Goal: Task Accomplishment & Management: Manage account settings

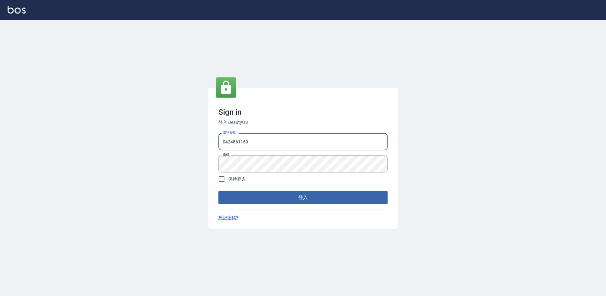
click at [265, 138] on input "0424861159" at bounding box center [302, 141] width 169 height 17
type input "0975556104"
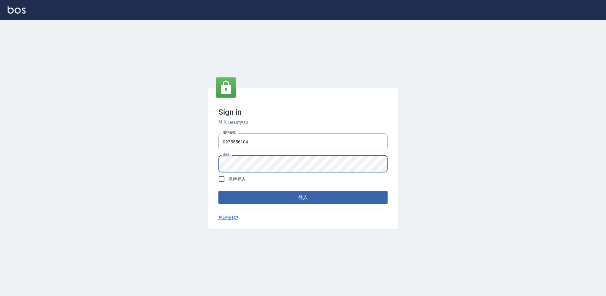
click at [218, 191] on button "登入" at bounding box center [302, 197] width 169 height 13
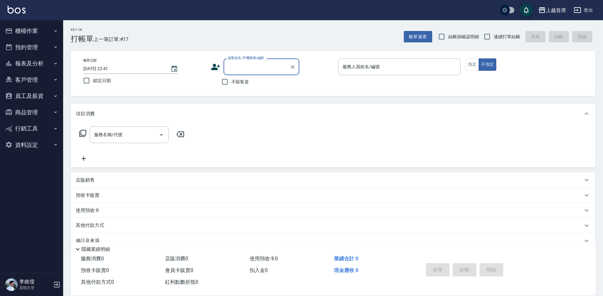
click at [28, 36] on button "櫃檯作業" at bounding box center [32, 31] width 58 height 16
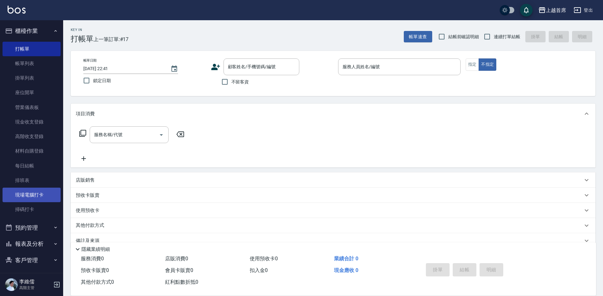
click at [38, 193] on link "現場電腦打卡" at bounding box center [32, 194] width 58 height 15
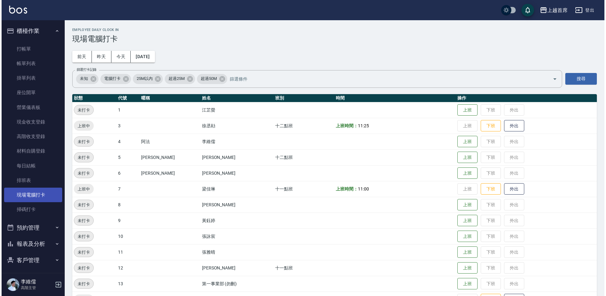
scroll to position [68, 0]
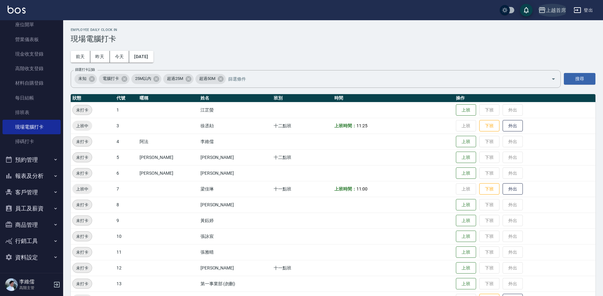
click at [555, 16] on button "上越首席" at bounding box center [552, 10] width 33 height 13
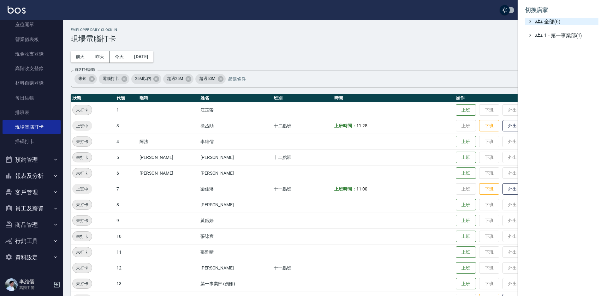
click at [544, 23] on span "全部(6)" at bounding box center [565, 22] width 61 height 8
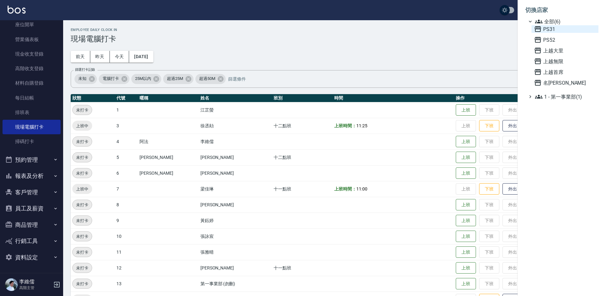
click at [548, 31] on span "PS31" at bounding box center [565, 29] width 62 height 8
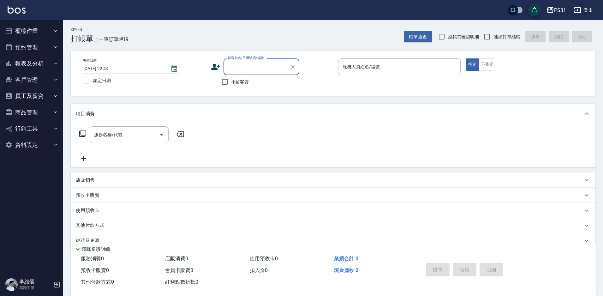
click at [30, 94] on button "員工及薪資" at bounding box center [32, 96] width 58 height 16
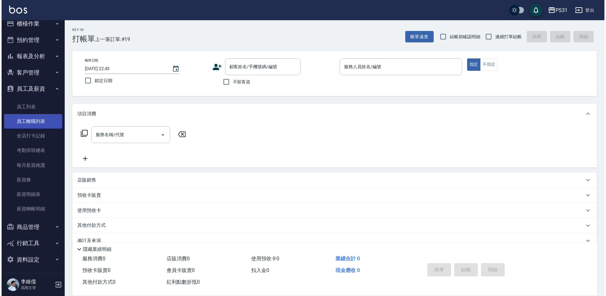
scroll to position [9, 0]
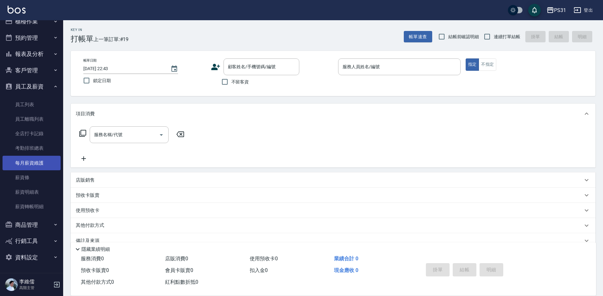
click at [35, 162] on link "每月薪資維護" at bounding box center [32, 163] width 58 height 15
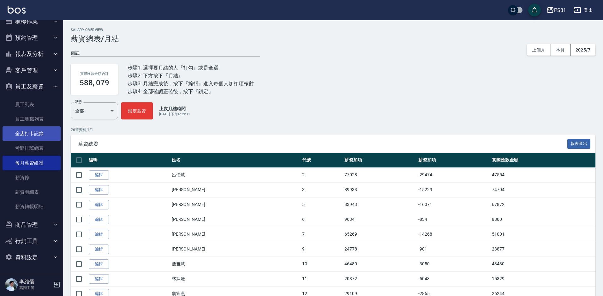
click at [35, 130] on link "全店打卡記錄" at bounding box center [32, 133] width 58 height 15
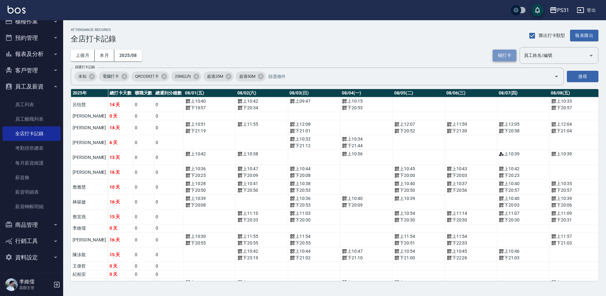
click at [496, 55] on button "補打卡" at bounding box center [505, 56] width 24 height 12
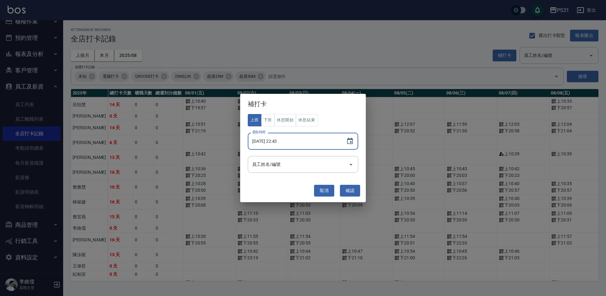
click at [294, 143] on input "[DATE] 22:43" at bounding box center [294, 141] width 92 height 17
click at [278, 141] on input "[DATE] 22:43" at bounding box center [294, 141] width 92 height 17
type input "[DATE] 10:43"
click at [297, 167] on input "員工姓名/編號" at bounding box center [298, 164] width 95 height 11
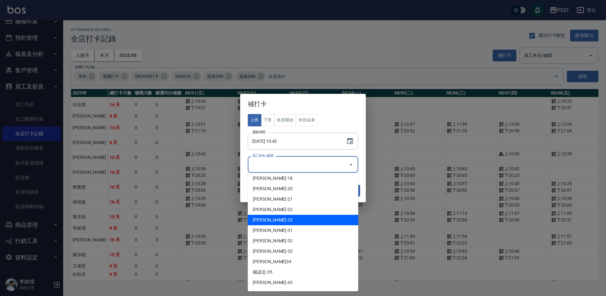
scroll to position [73, 0]
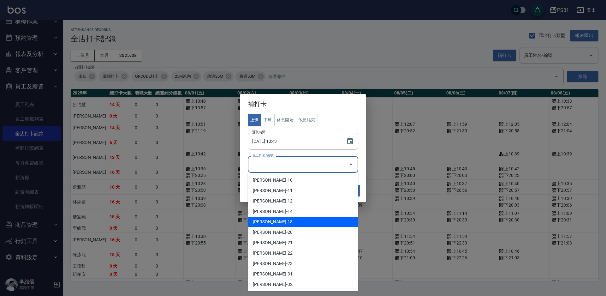
click at [289, 221] on li "[PERSON_NAME]-18" at bounding box center [303, 222] width 110 height 10
type input "[PERSON_NAME]"
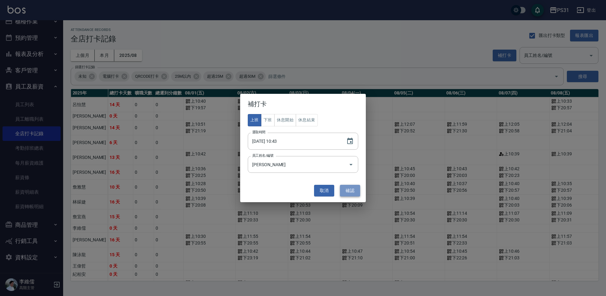
click at [349, 190] on button "確認" at bounding box center [350, 191] width 20 height 12
click at [279, 143] on input "[DATE] 10:43" at bounding box center [294, 141] width 92 height 17
click at [349, 190] on button "確認" at bounding box center [350, 191] width 20 height 12
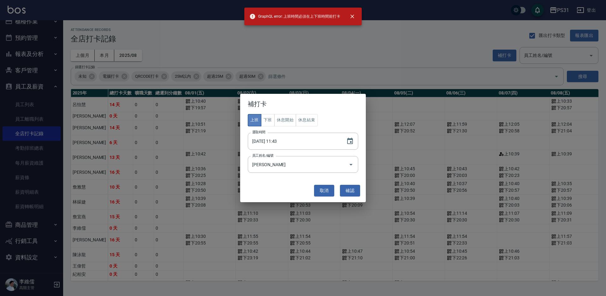
click at [252, 121] on button "上班" at bounding box center [255, 120] width 14 height 12
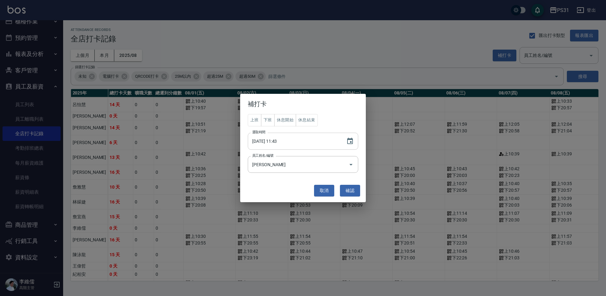
click at [279, 140] on input "[DATE] 11:43" at bounding box center [294, 141] width 92 height 17
type input "[DATE] 12:00"
click at [350, 191] on button "確認" at bounding box center [350, 191] width 20 height 12
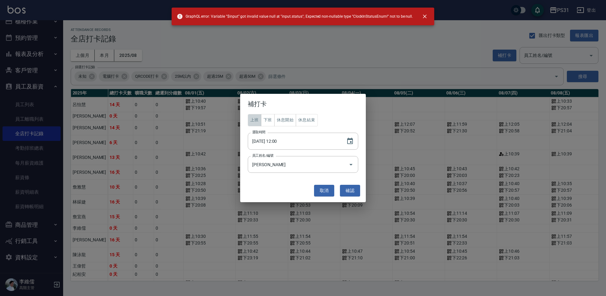
drag, startPoint x: 252, startPoint y: 118, endPoint x: 262, endPoint y: 129, distance: 14.8
click at [252, 119] on button "上班" at bounding box center [255, 120] width 14 height 12
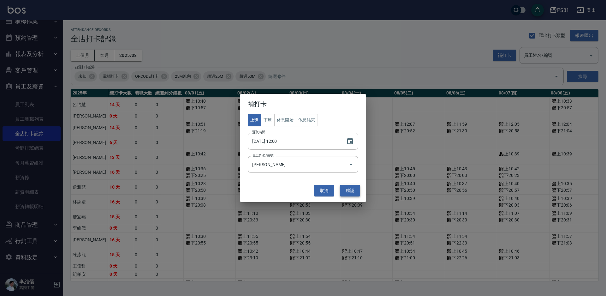
click at [346, 192] on button "確認" at bounding box center [350, 191] width 20 height 12
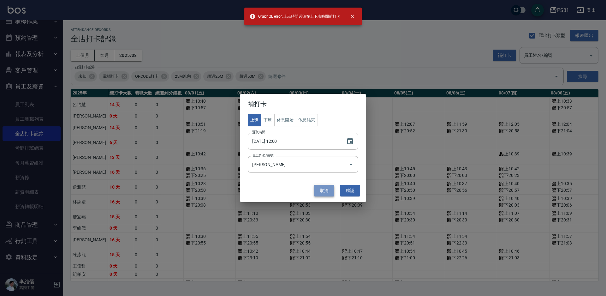
click at [319, 188] on button "取消" at bounding box center [324, 191] width 20 height 12
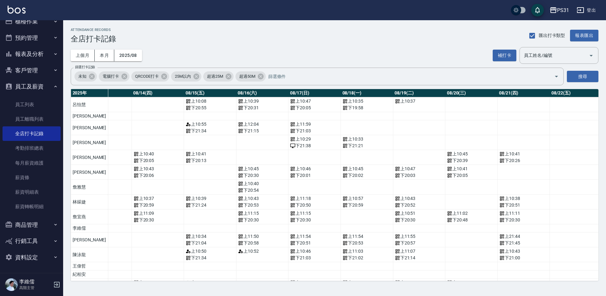
scroll to position [0, 838]
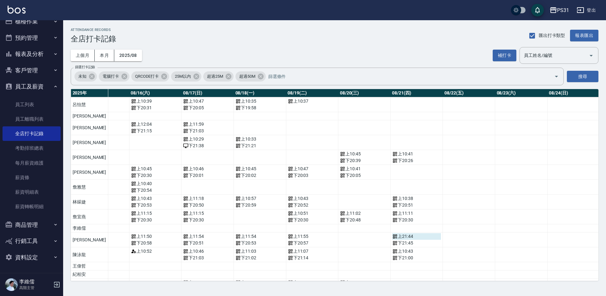
click at [392, 236] on div "上 21:44" at bounding box center [416, 236] width 49 height 7
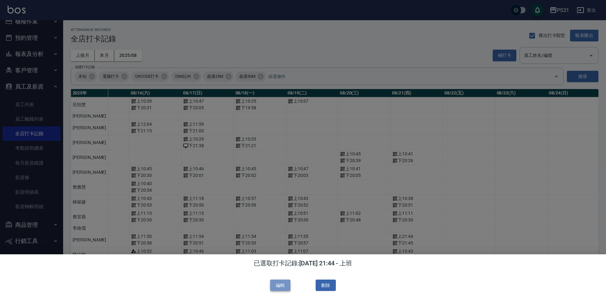
click at [273, 288] on button "編輯" at bounding box center [280, 285] width 20 height 12
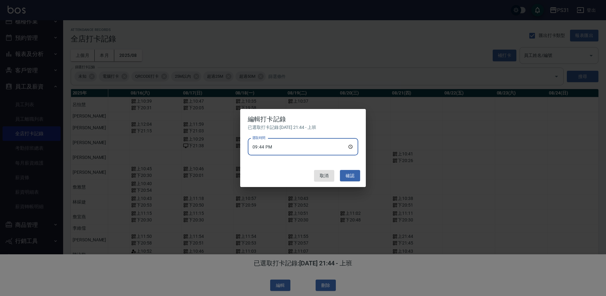
click at [255, 146] on input "21:44" at bounding box center [303, 146] width 110 height 17
click at [265, 148] on input "09:44" at bounding box center [303, 146] width 110 height 17
type input "11:44"
click at [356, 174] on button "確認" at bounding box center [350, 176] width 20 height 12
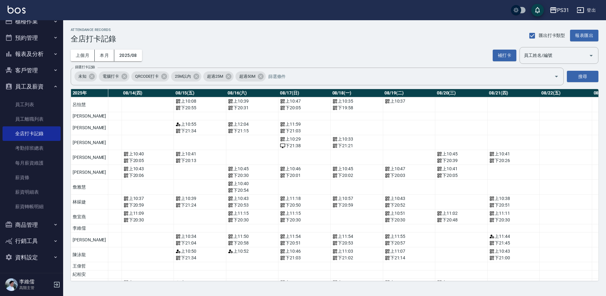
scroll to position [0, 866]
